Goal: Task Accomplishment & Management: Manage account settings

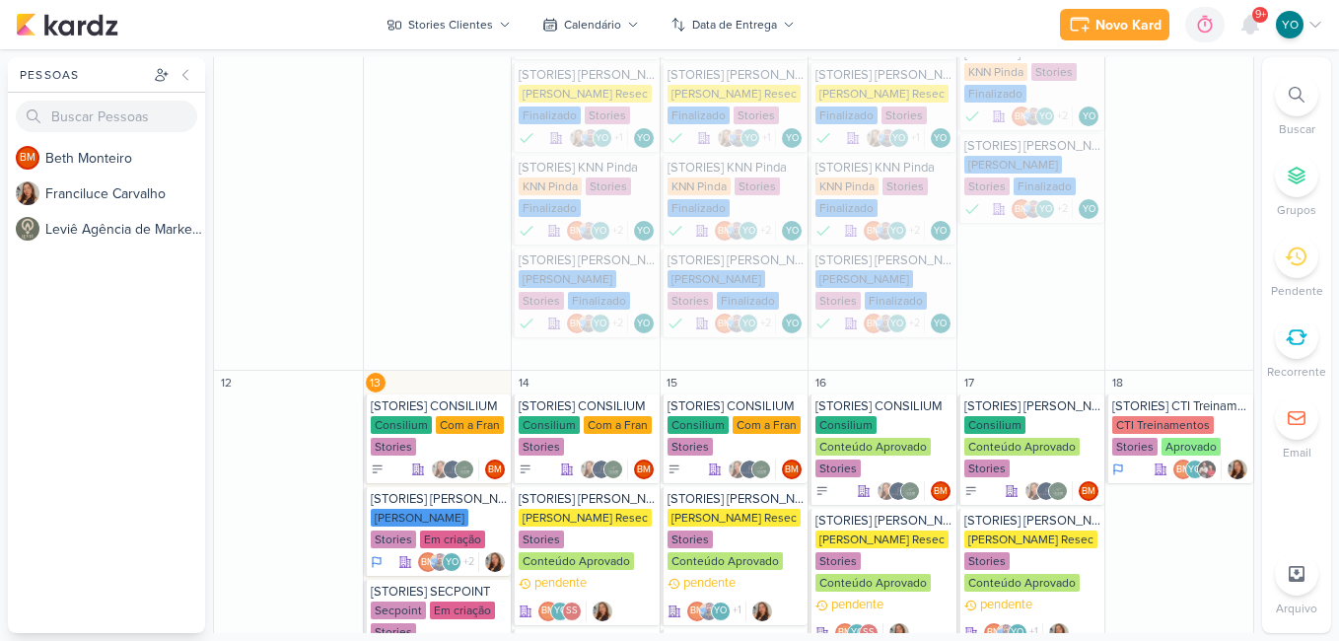
scroll to position [1114, 0]
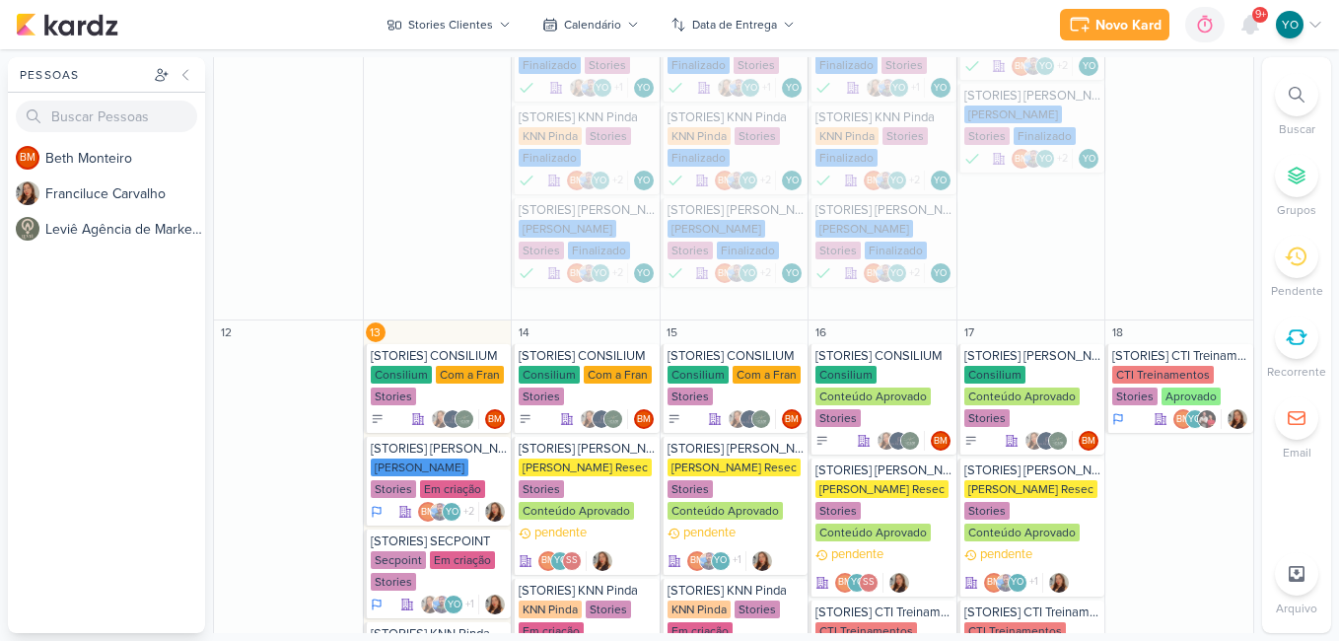
drag, startPoint x: 1256, startPoint y: 317, endPoint x: 1255, endPoint y: 374, distance: 57.2
click at [1255, 374] on div "Pessoas Pessoas BM B e t h M o n t e i r o F r a n c i l u c e C a r v a l h o …" at bounding box center [669, 345] width 1339 height 576
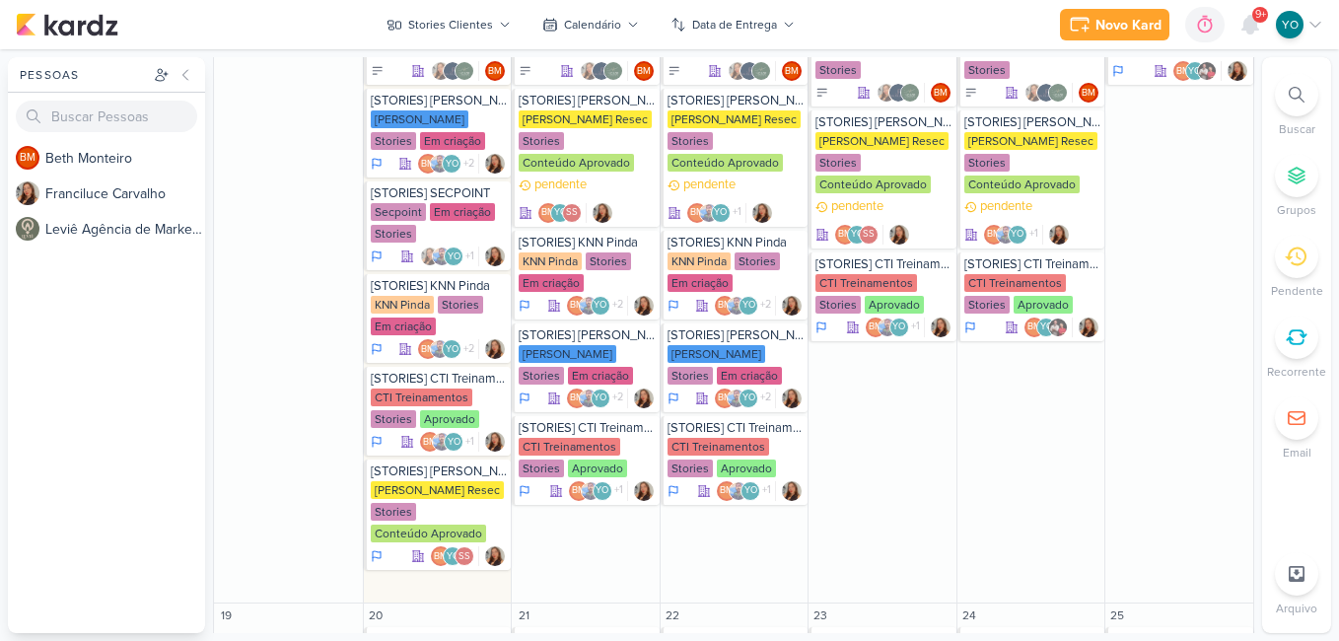
scroll to position [1450, 0]
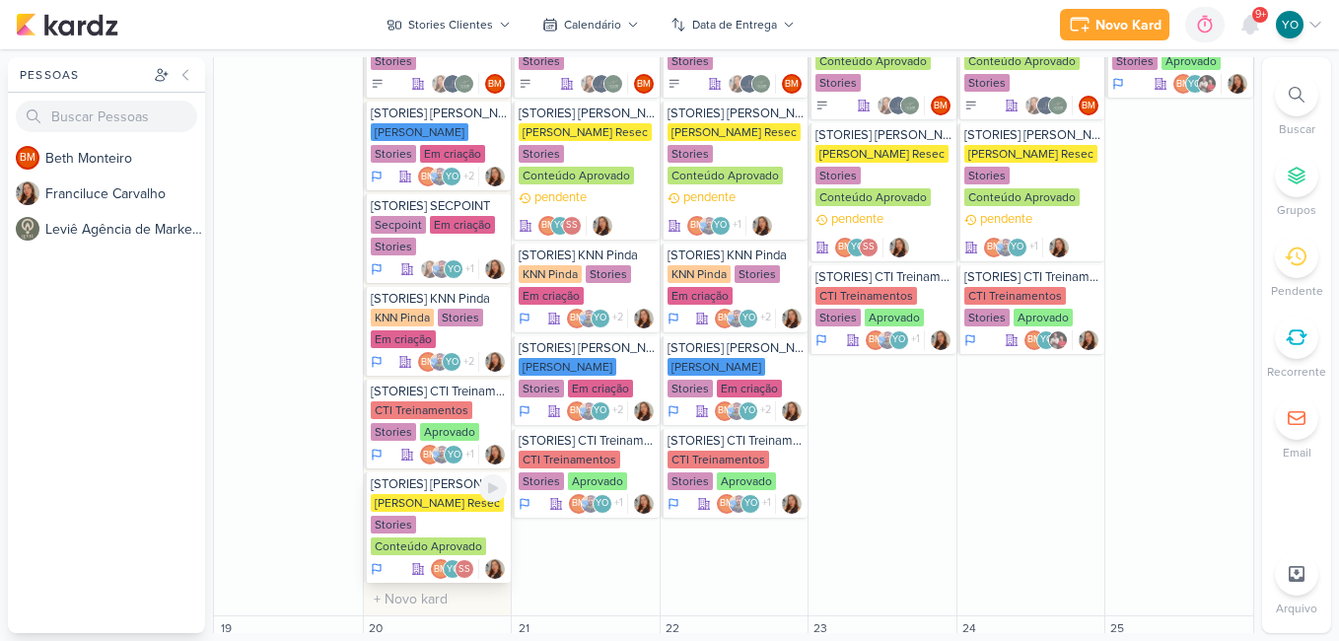
click at [446, 517] on div "Simone Regina Resec Stories Conteúdo Aprovado" at bounding box center [439, 525] width 137 height 63
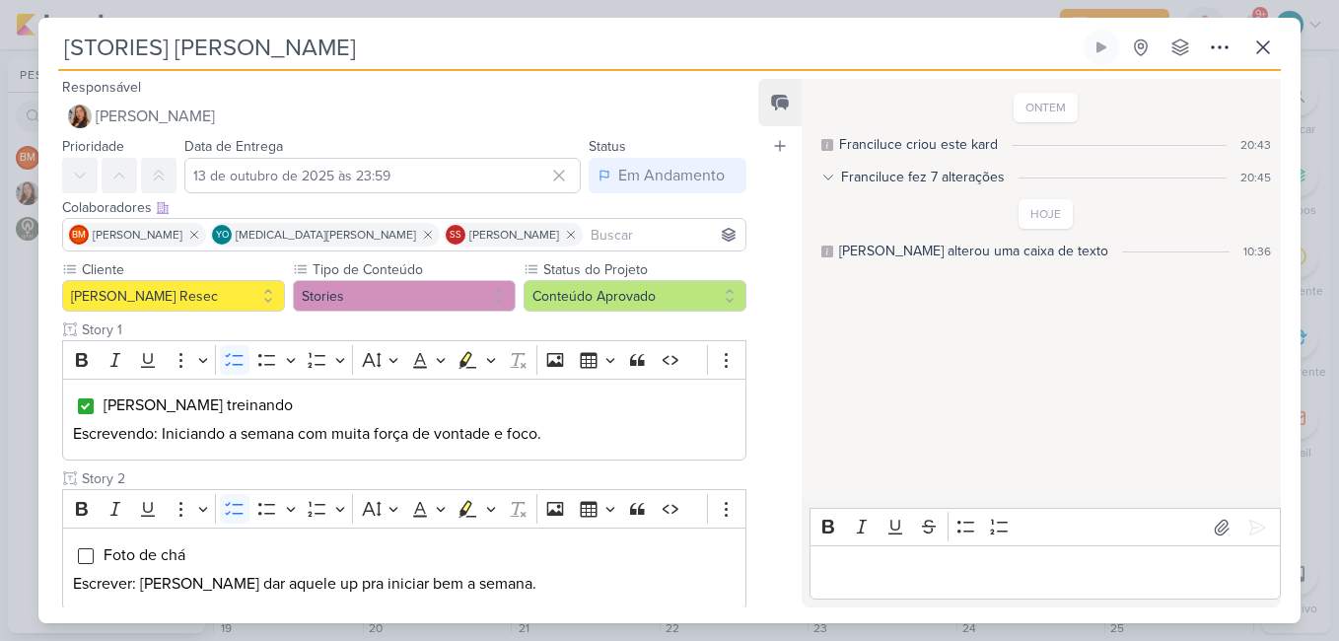
scroll to position [112, 0]
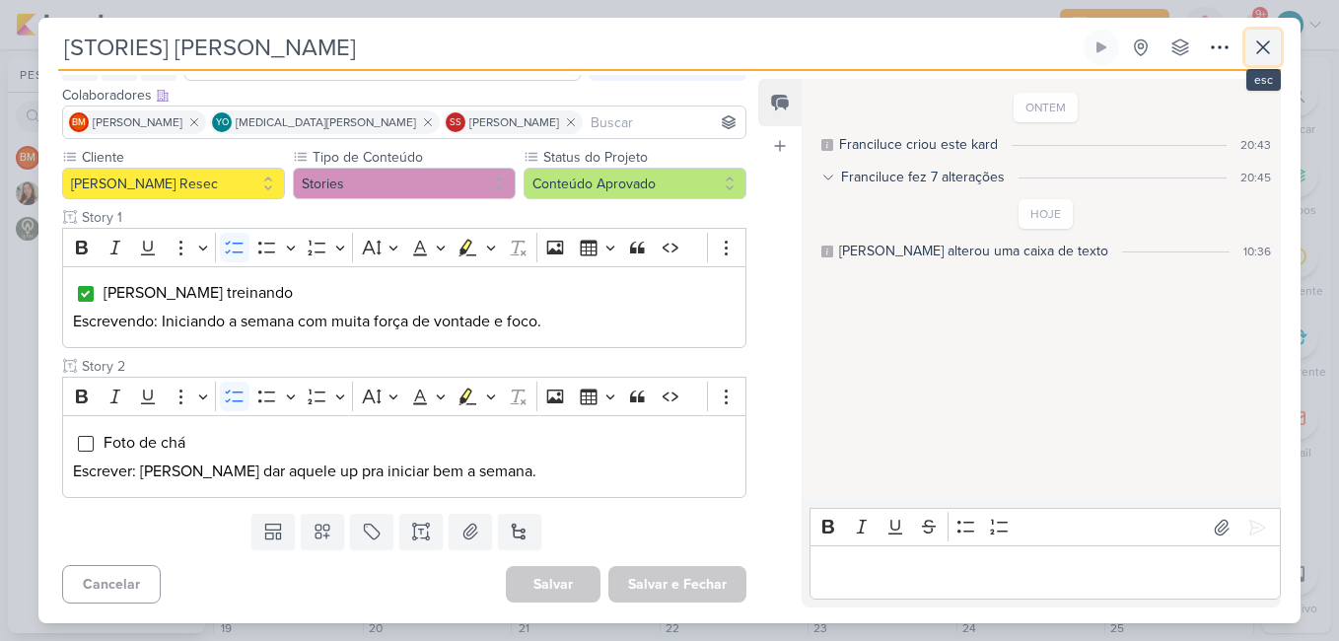
click at [1263, 42] on icon at bounding box center [1264, 48] width 24 height 24
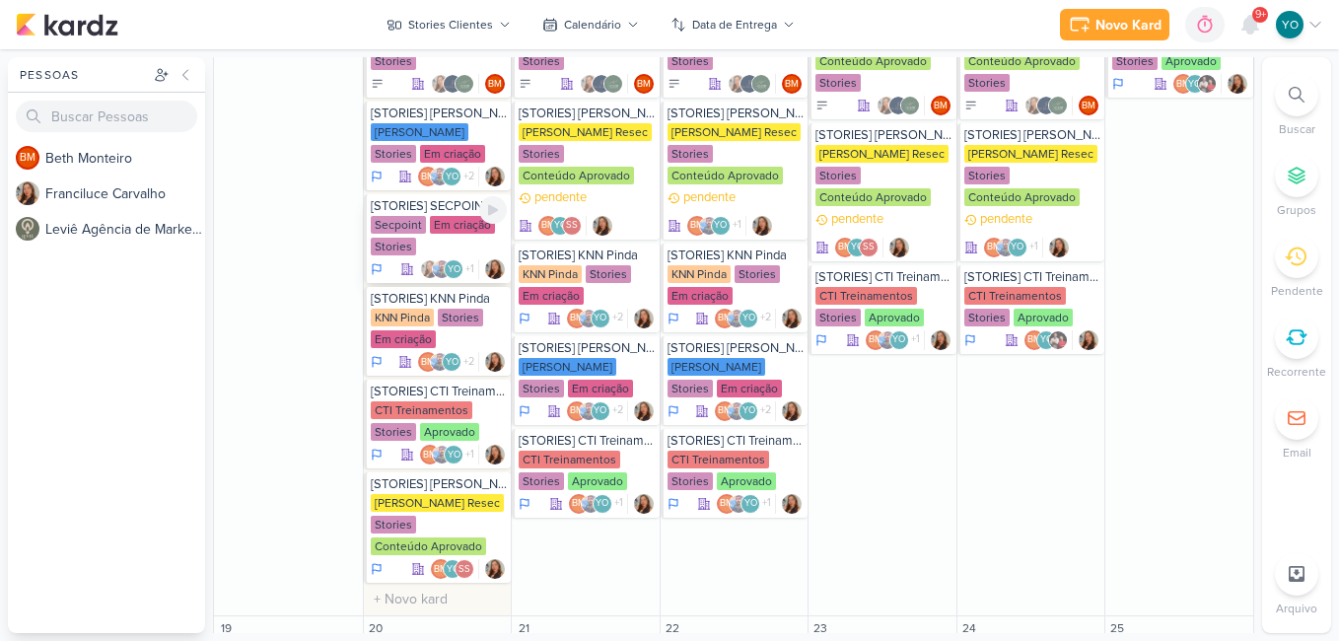
click at [378, 250] on div "Stories" at bounding box center [393, 247] width 45 height 18
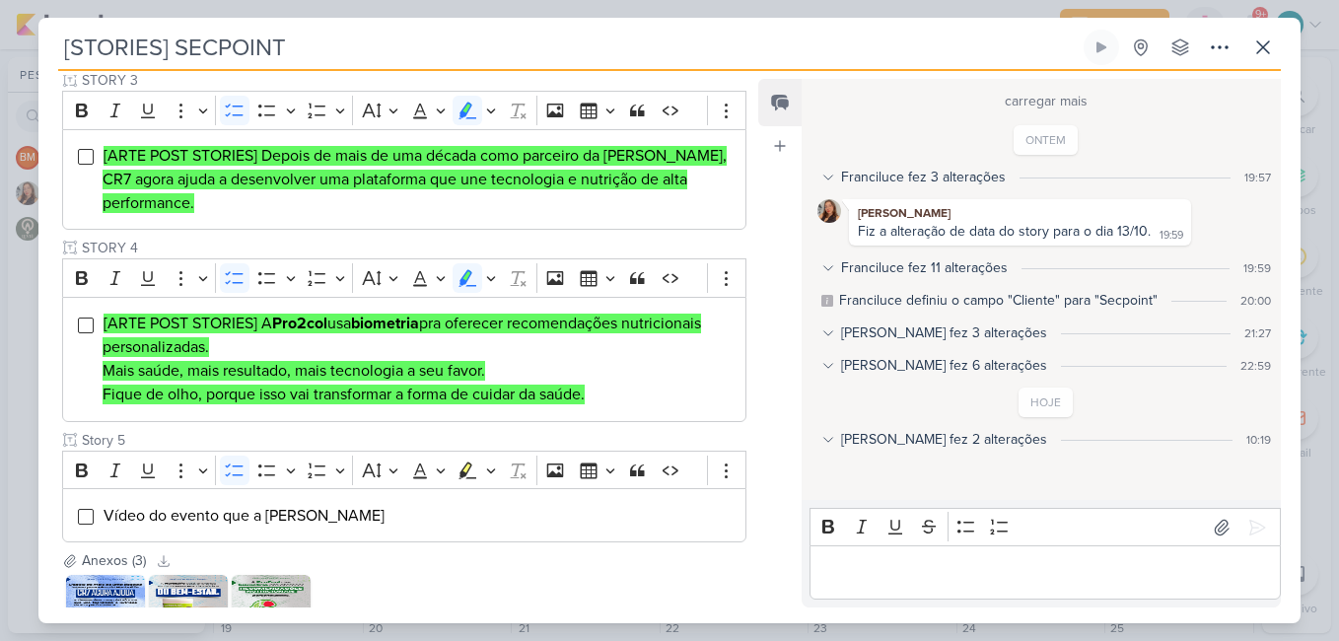
scroll to position [769, 0]
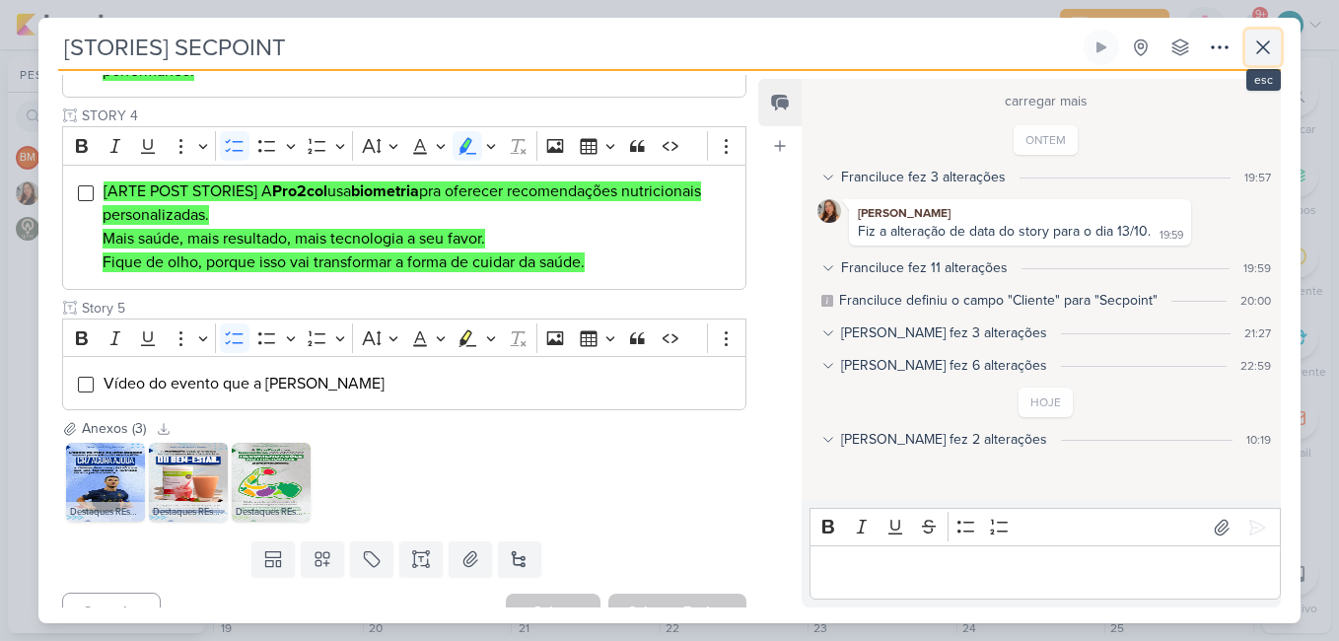
click at [1262, 49] on icon at bounding box center [1263, 47] width 12 height 12
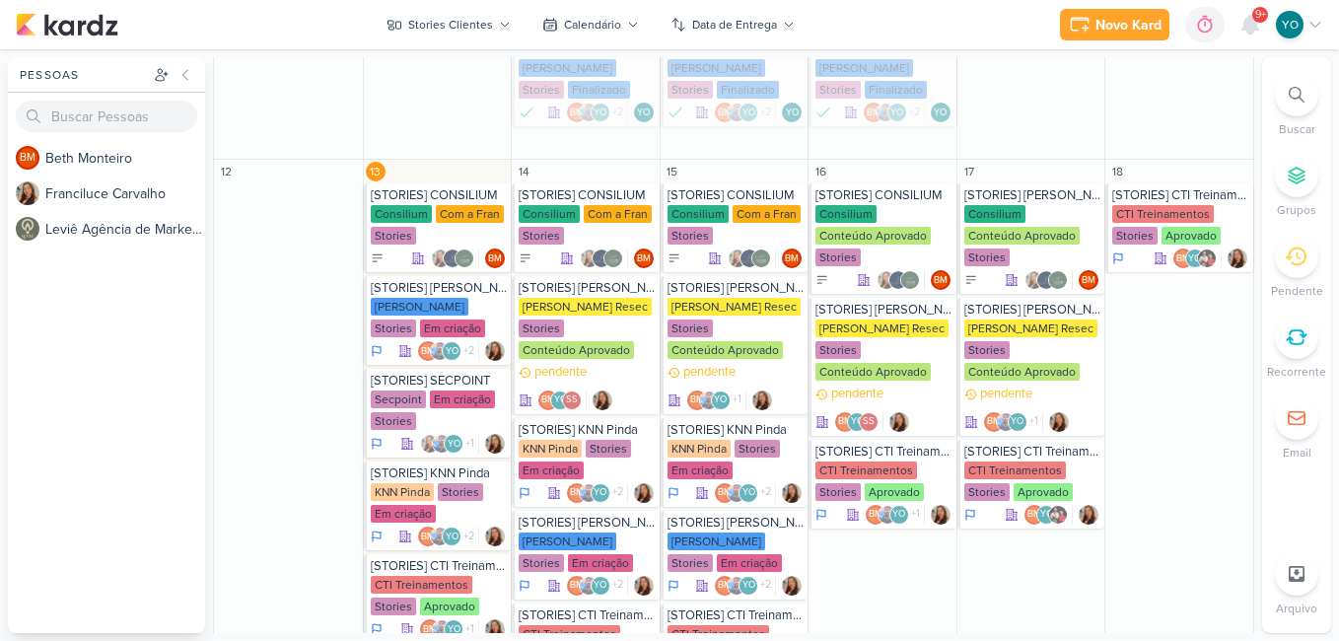
scroll to position [1312, 0]
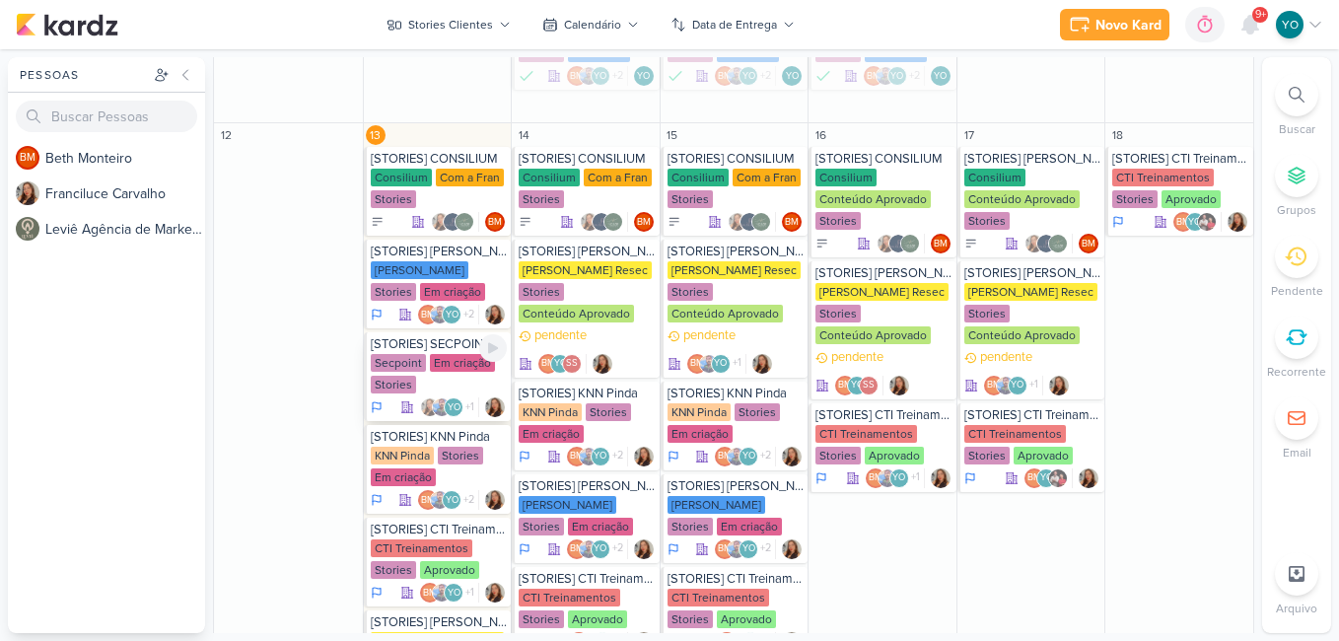
click at [436, 372] on div "Secpoint Em criação Stories" at bounding box center [439, 374] width 137 height 41
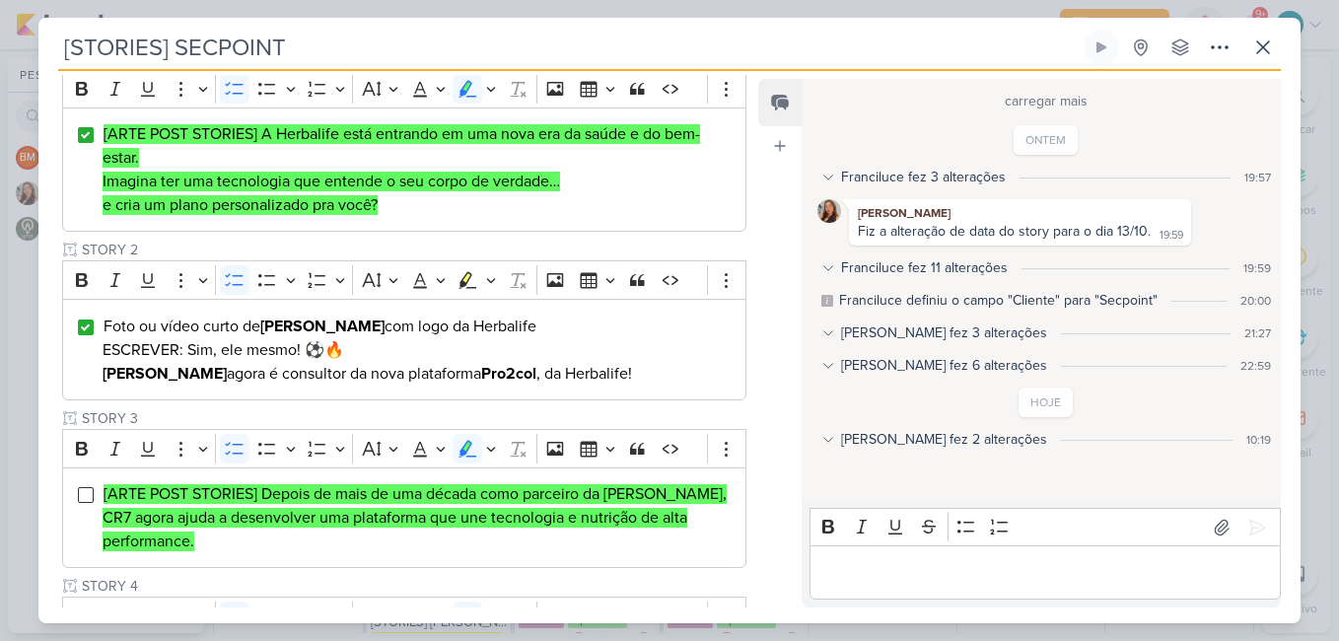
scroll to position [669, 0]
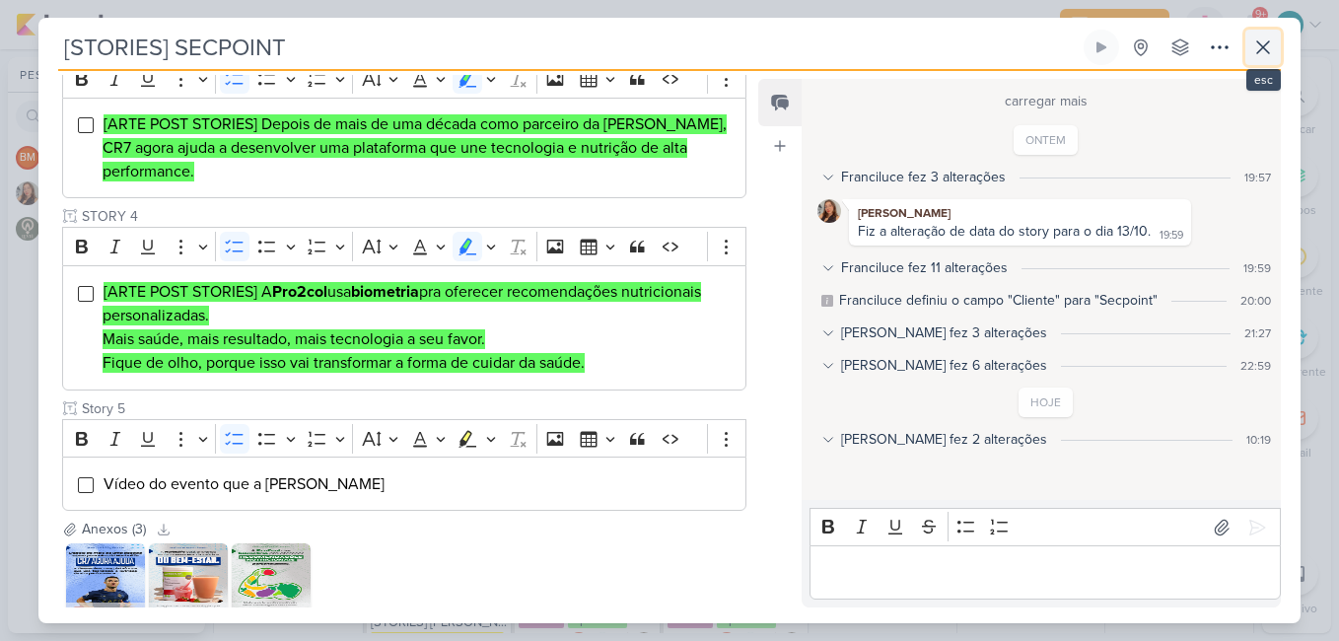
click at [1269, 53] on icon at bounding box center [1263, 47] width 12 height 12
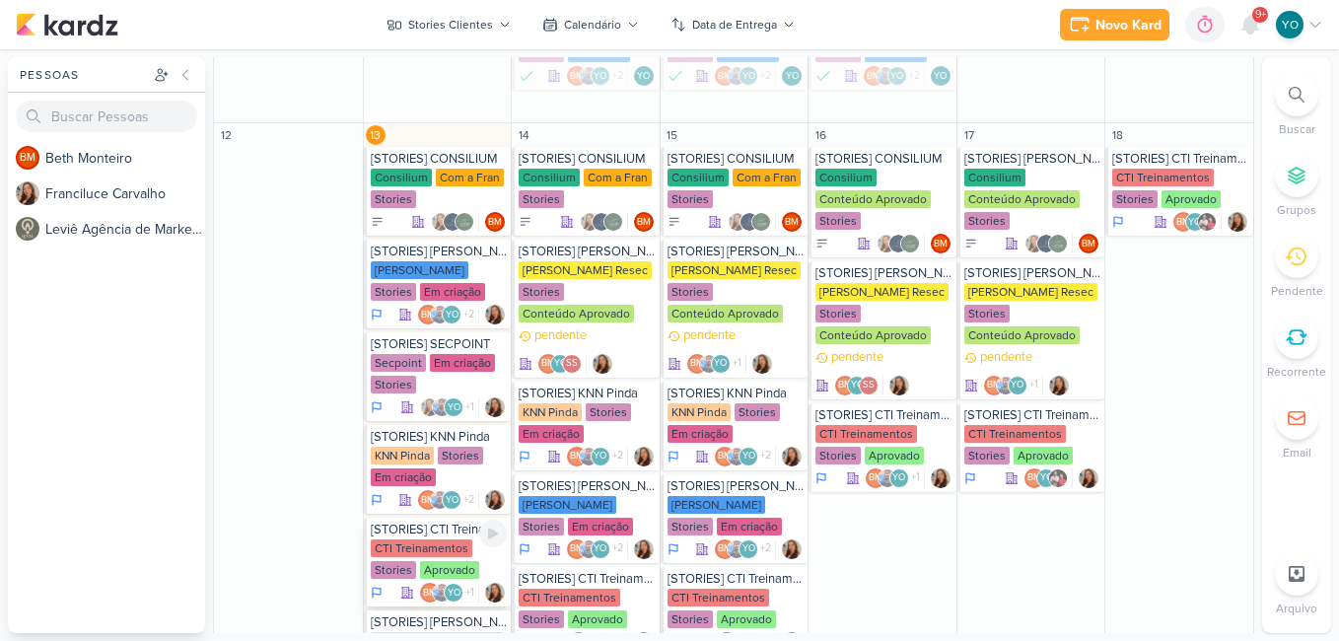
click at [448, 554] on div "CTI Treinamentos" at bounding box center [422, 548] width 102 height 18
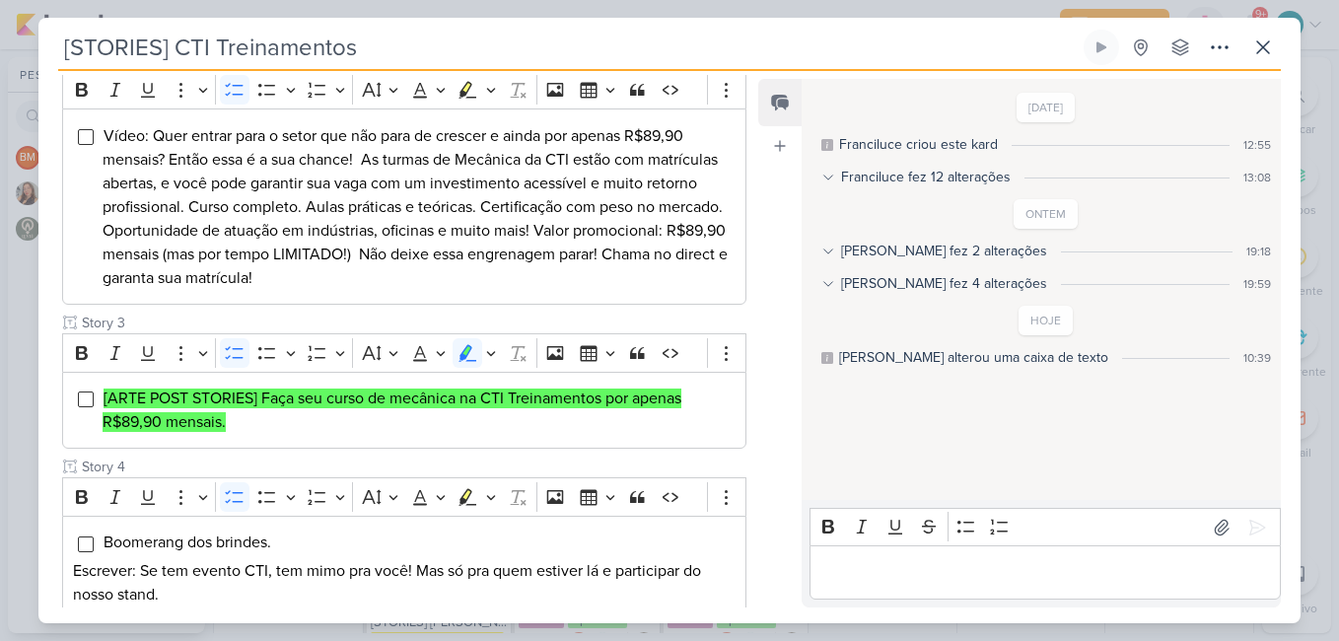
scroll to position [410, 0]
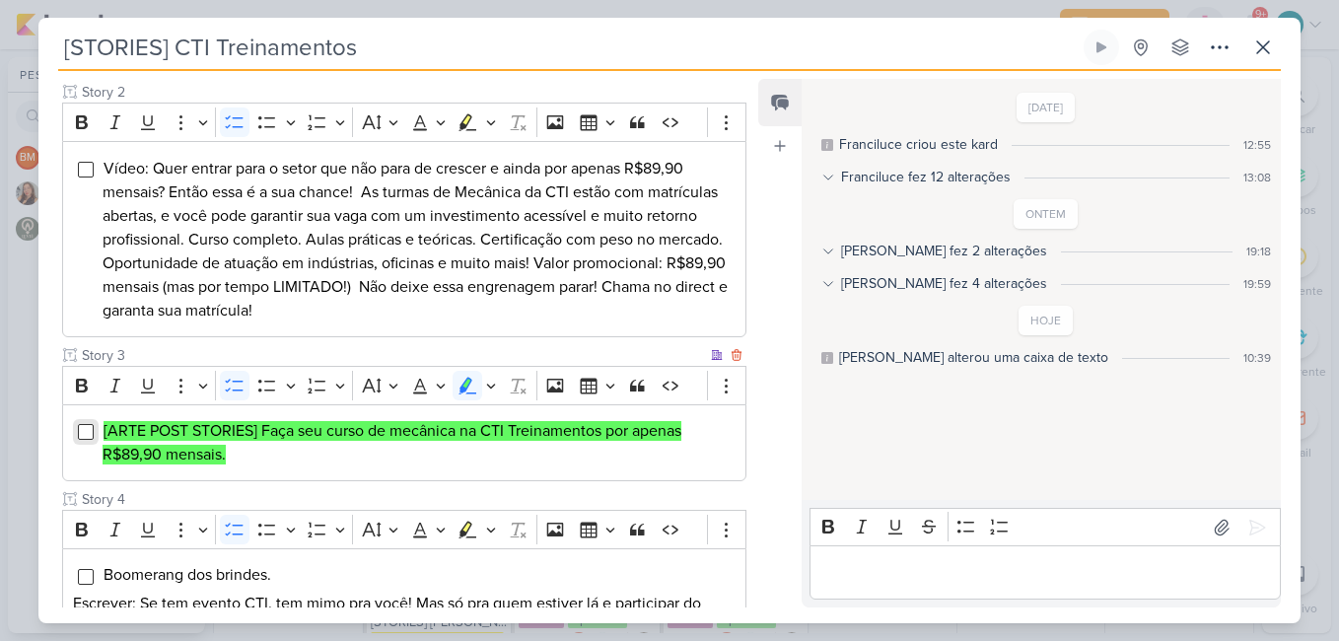
click at [80, 433] on input "Editor editing area: main" at bounding box center [86, 432] width 16 height 16
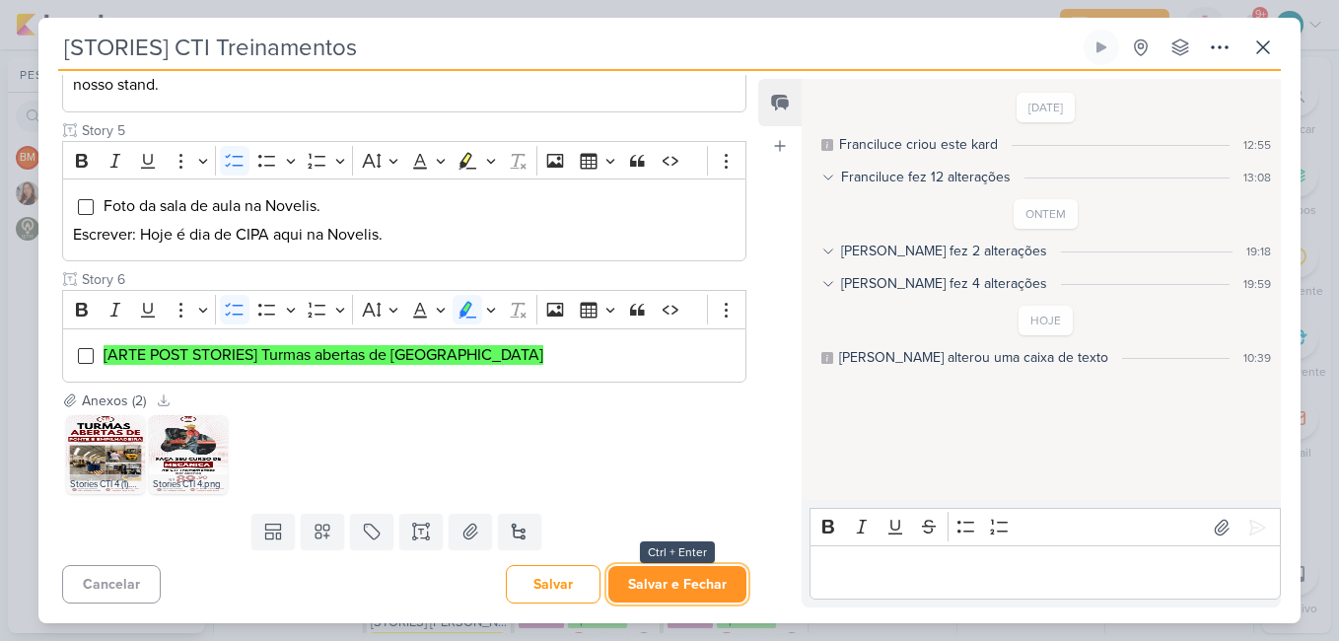
click at [681, 589] on button "Salvar e Fechar" at bounding box center [678, 584] width 138 height 36
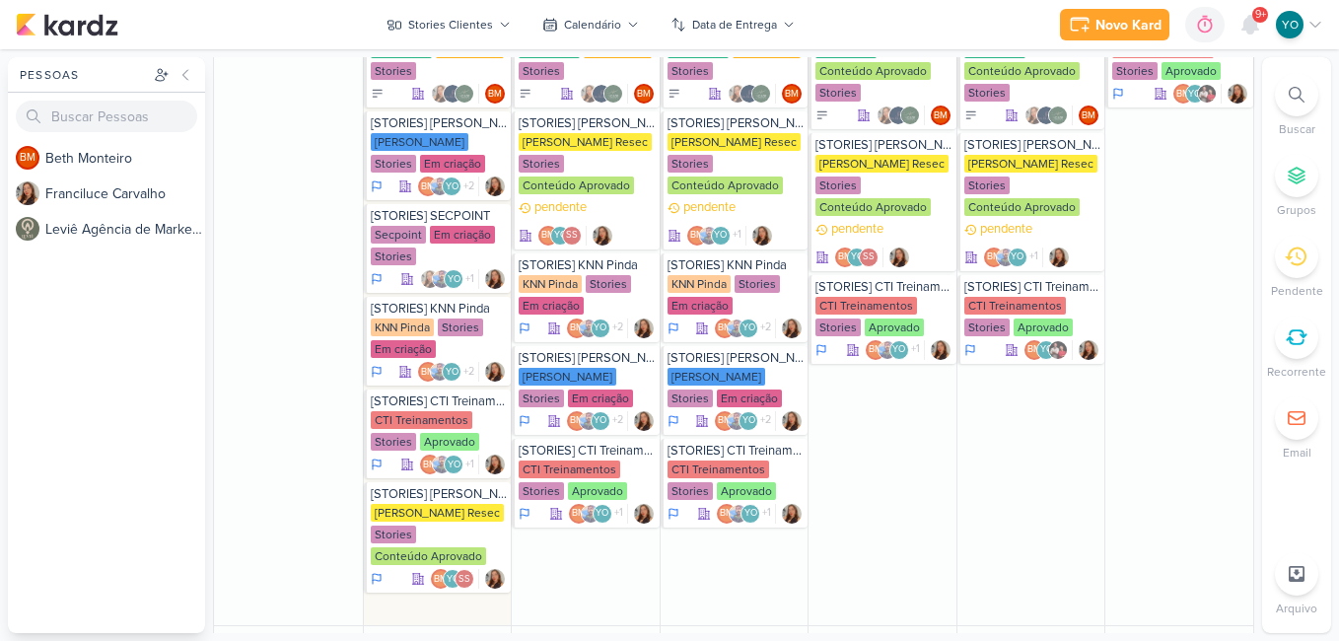
scroll to position [1445, 0]
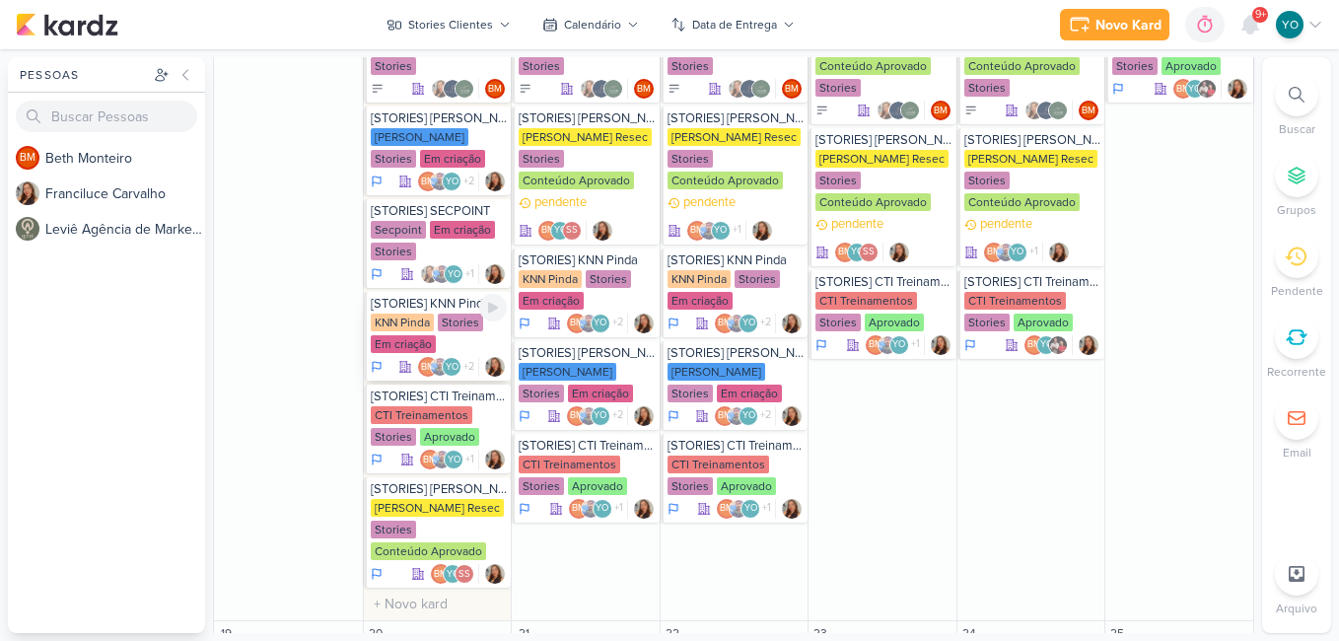
click at [426, 319] on div "KNN Pinda" at bounding box center [402, 323] width 63 height 18
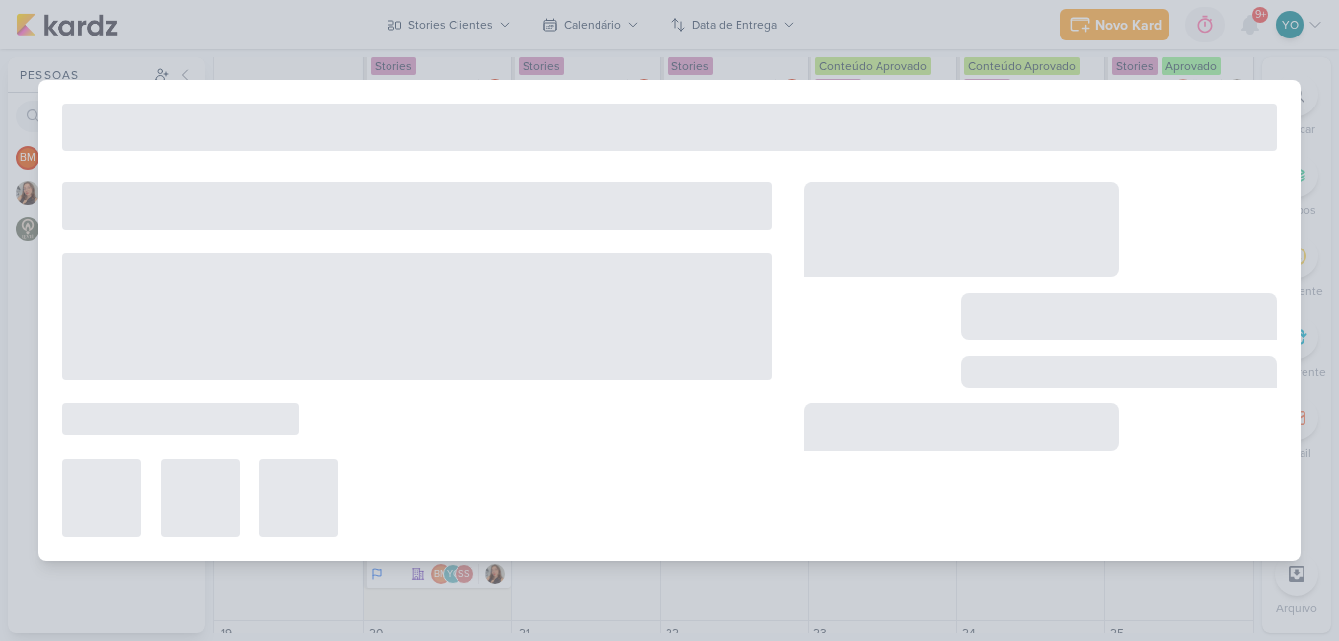
type input "[STORIES] KNN Pinda"
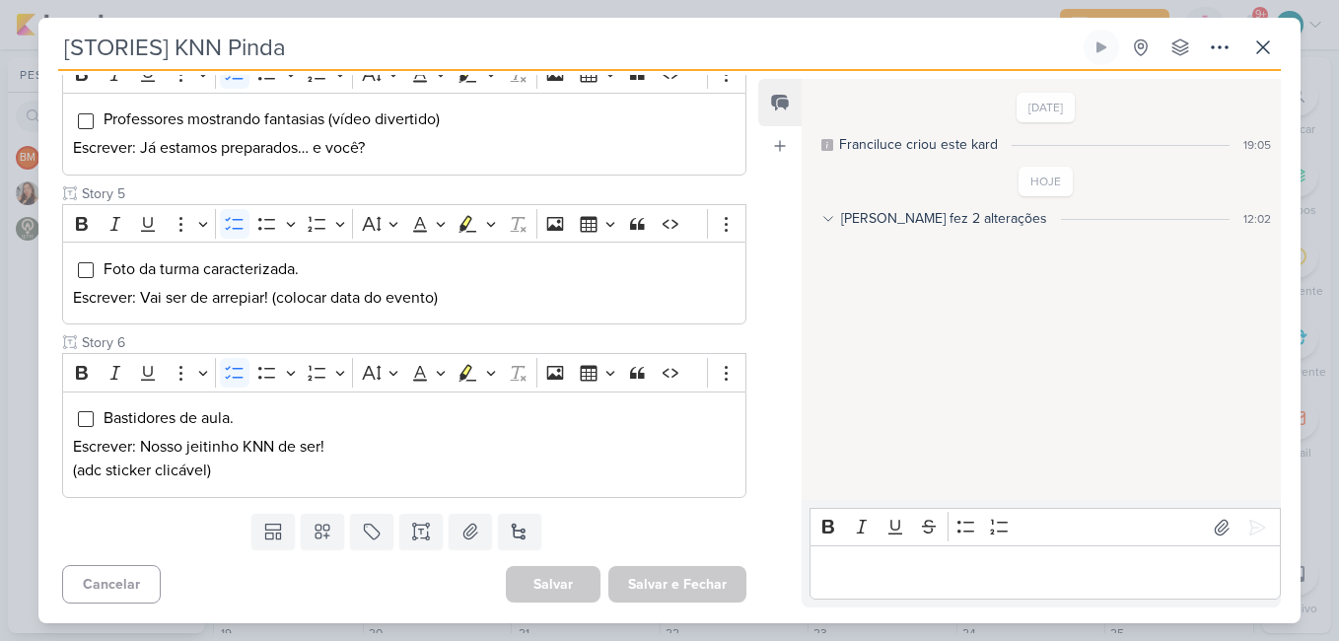
scroll to position [0, 0]
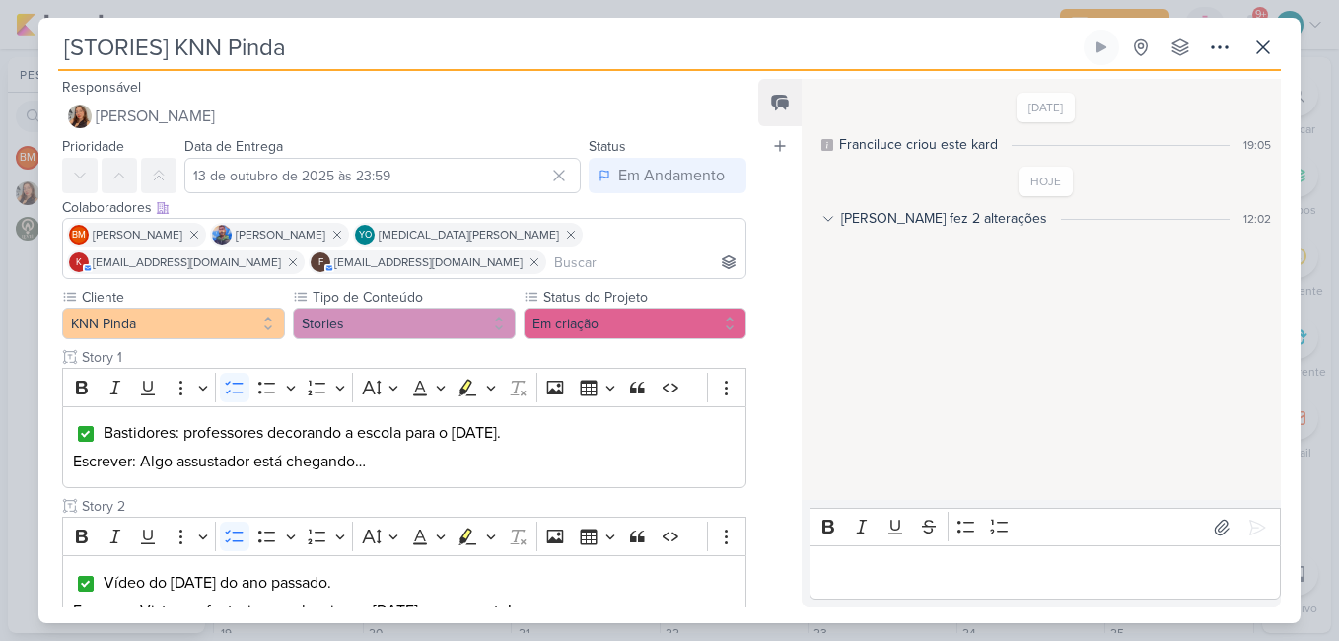
click at [754, 431] on div "Responsável [PERSON_NAME] Nenhum contato encontrado create new contact Novo Con…" at bounding box center [669, 347] width 1262 height 552
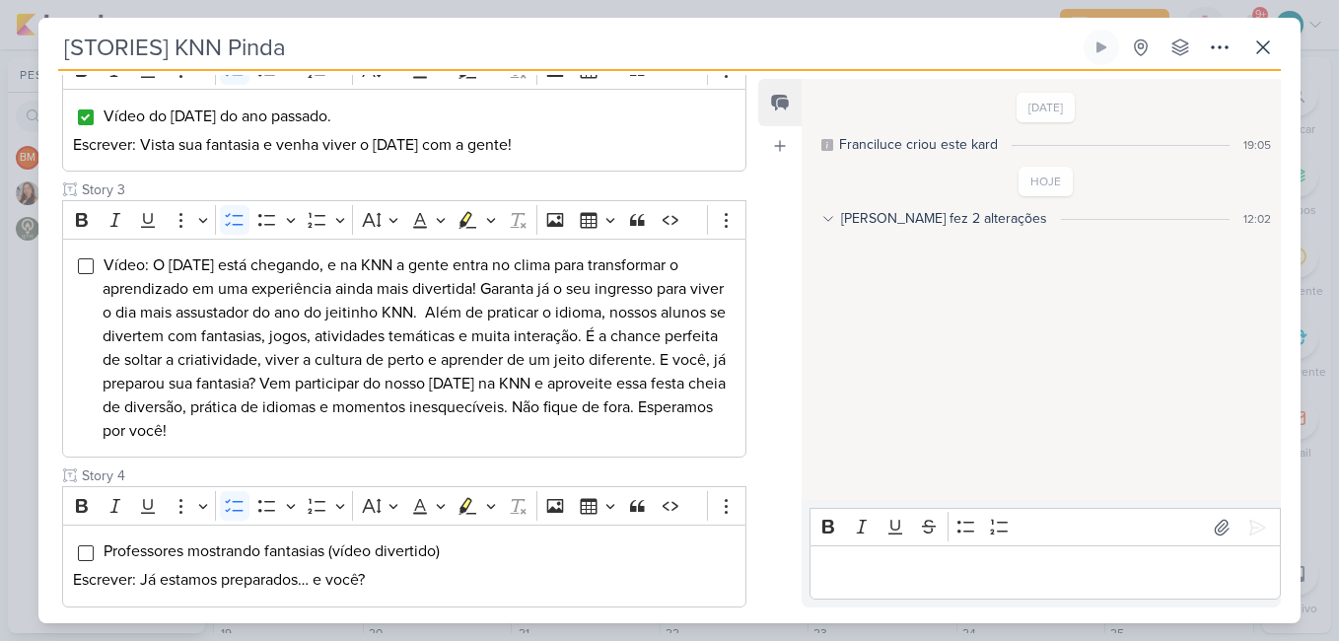
click at [756, 464] on div "Responsável [PERSON_NAME] Nenhum contato encontrado create new contact Novo Con…" at bounding box center [669, 347] width 1262 height 552
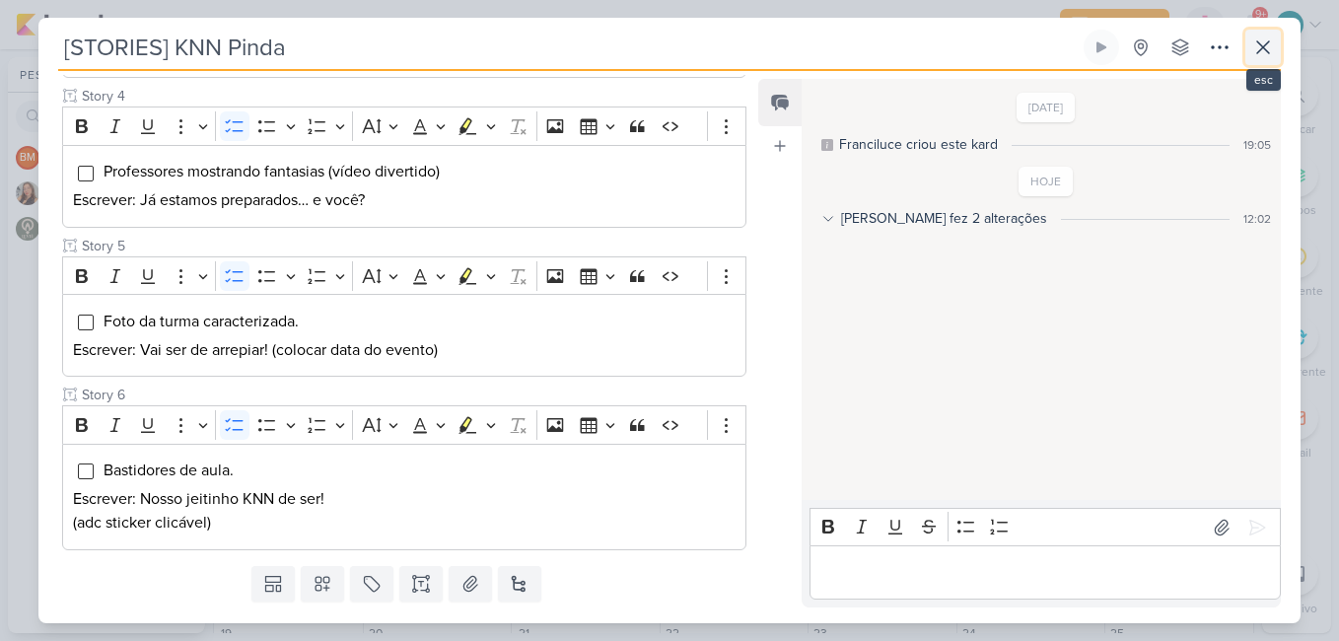
click at [1261, 50] on icon at bounding box center [1263, 47] width 12 height 12
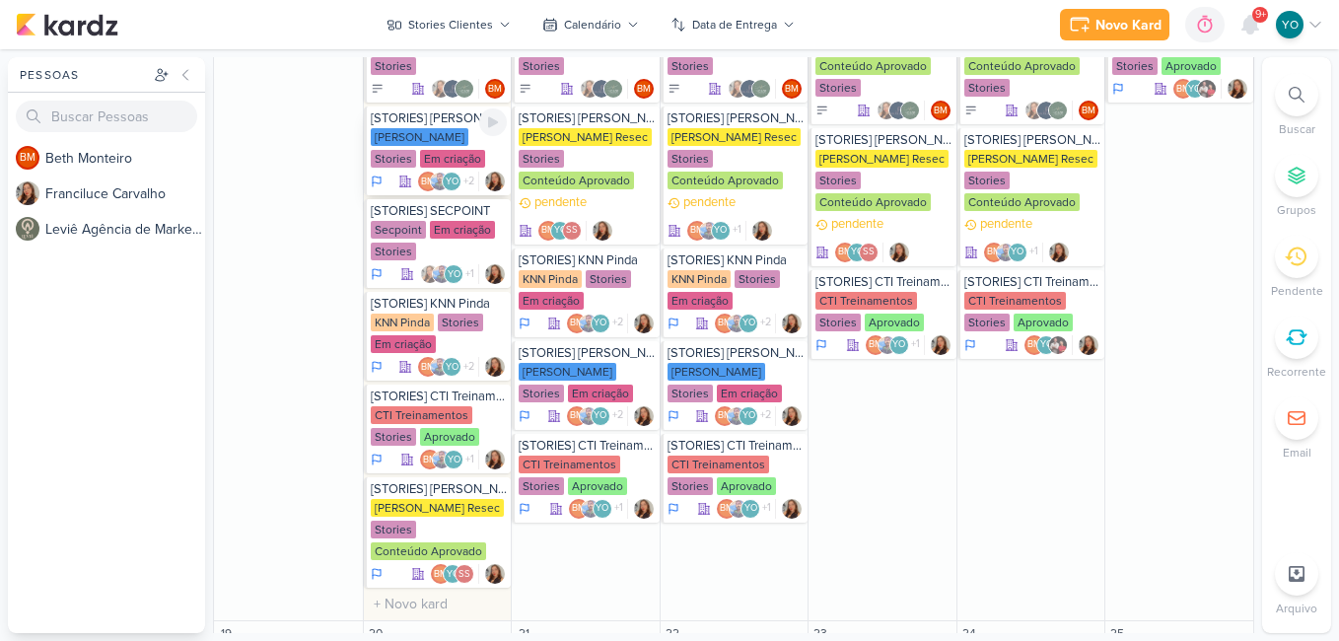
click at [463, 162] on div "[PERSON_NAME] Stories Em criação" at bounding box center [439, 148] width 137 height 41
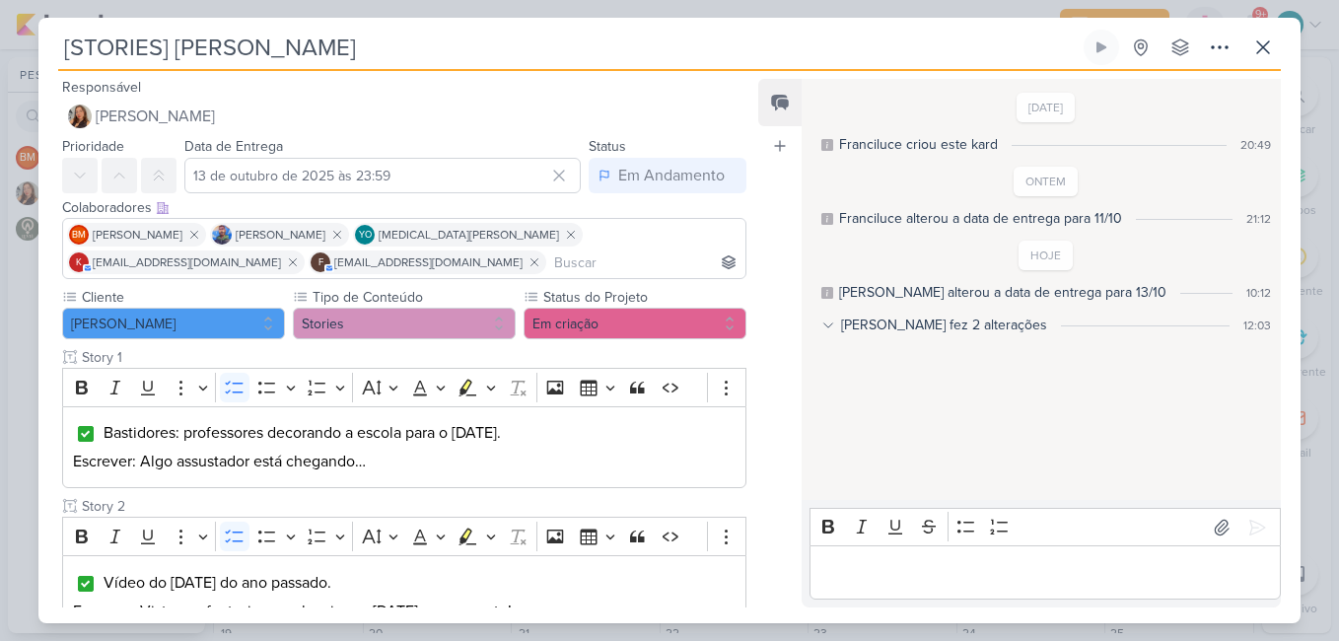
click at [754, 351] on div "Responsável [PERSON_NAME] Nenhum contato encontrado create new contact Novo Con…" at bounding box center [669, 347] width 1262 height 552
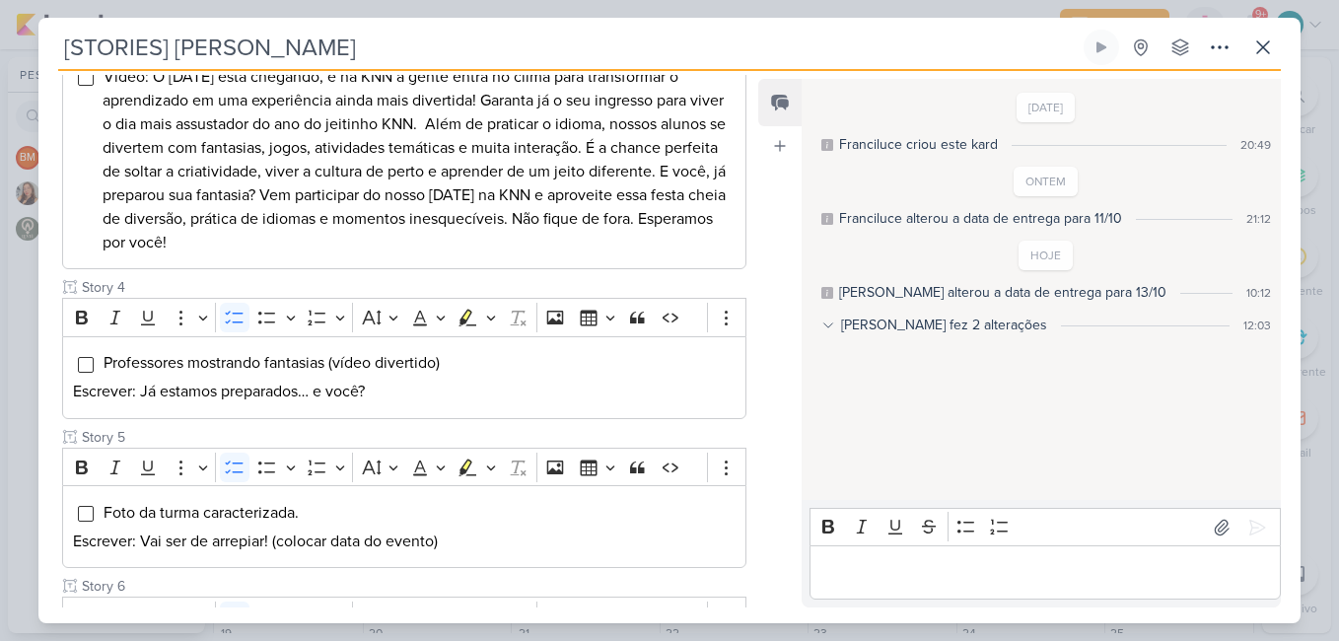
scroll to position [689, 0]
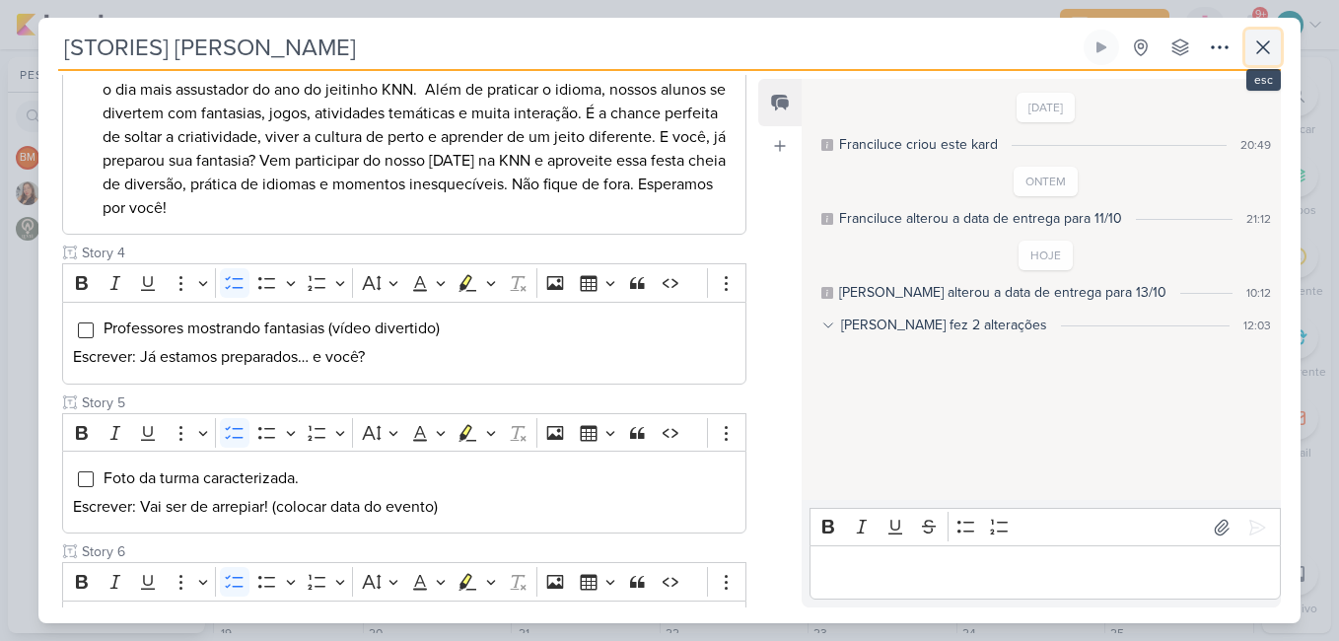
click at [1266, 46] on icon at bounding box center [1264, 48] width 24 height 24
